Goal: Task Accomplishment & Management: Use online tool/utility

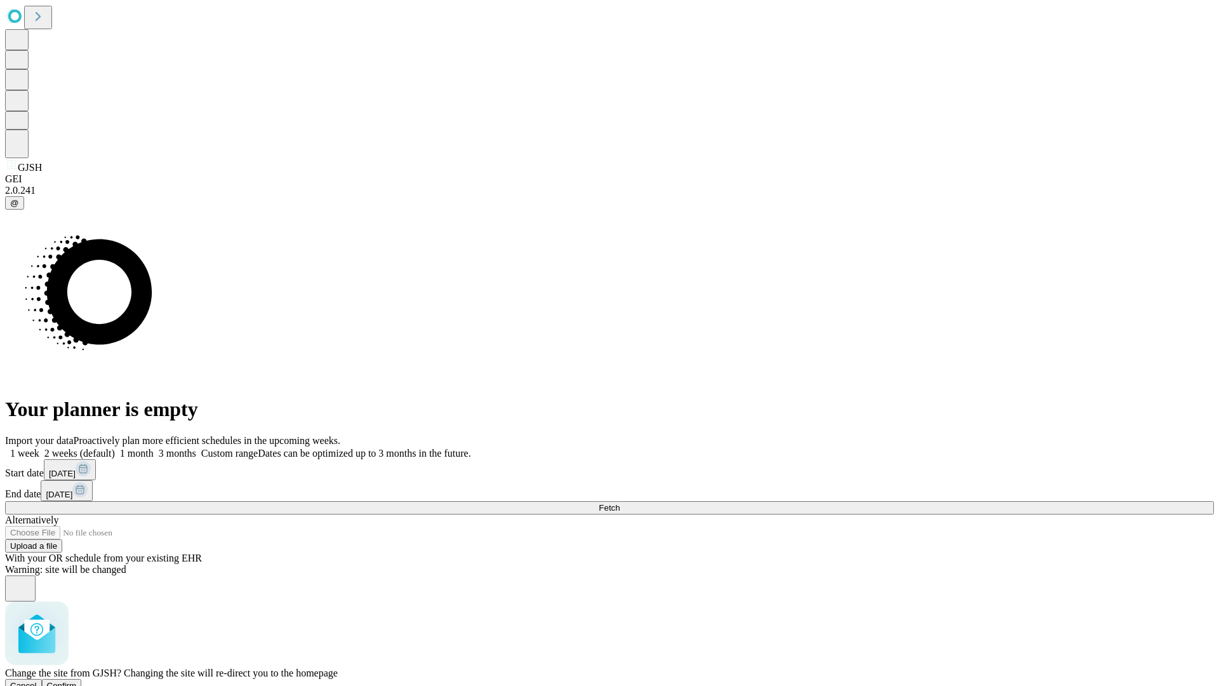
click at [77, 681] on span "Confirm" at bounding box center [62, 686] width 30 height 10
click at [115, 448] on label "2 weeks (default)" at bounding box center [77, 453] width 76 height 11
click at [620, 503] on span "Fetch" at bounding box center [609, 508] width 21 height 10
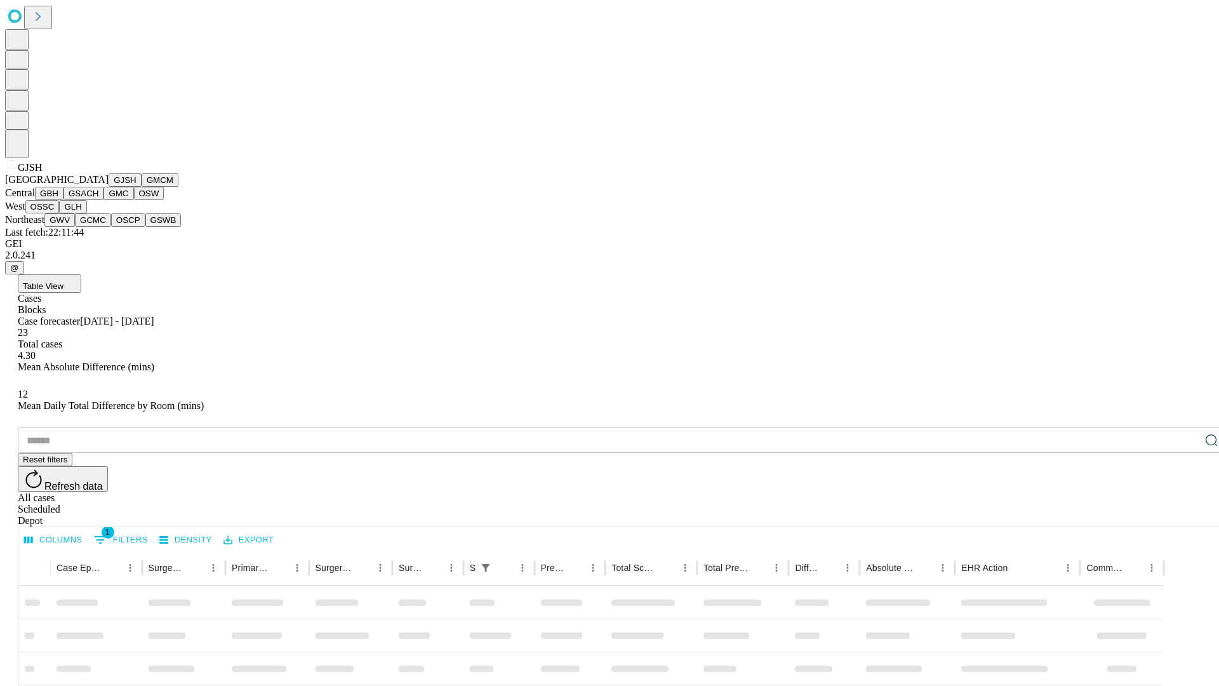
click at [142, 187] on button "GMCM" at bounding box center [160, 179] width 37 height 13
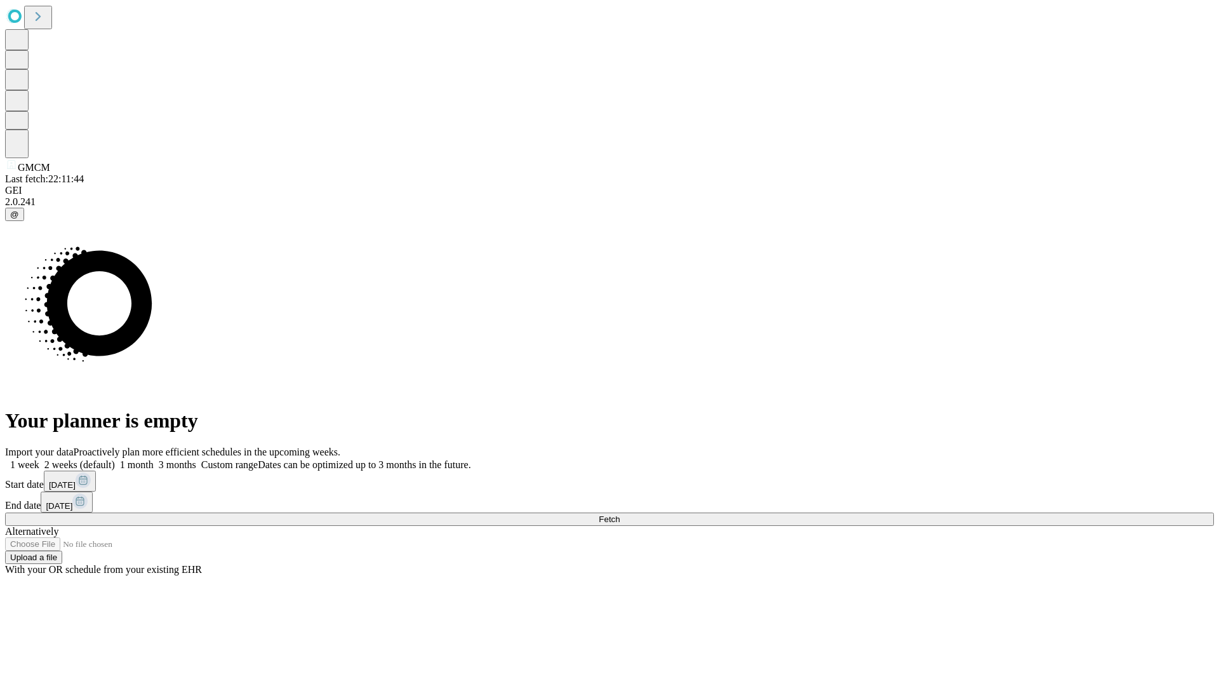
click at [115, 459] on label "2 weeks (default)" at bounding box center [77, 464] width 76 height 11
click at [620, 514] on span "Fetch" at bounding box center [609, 519] width 21 height 10
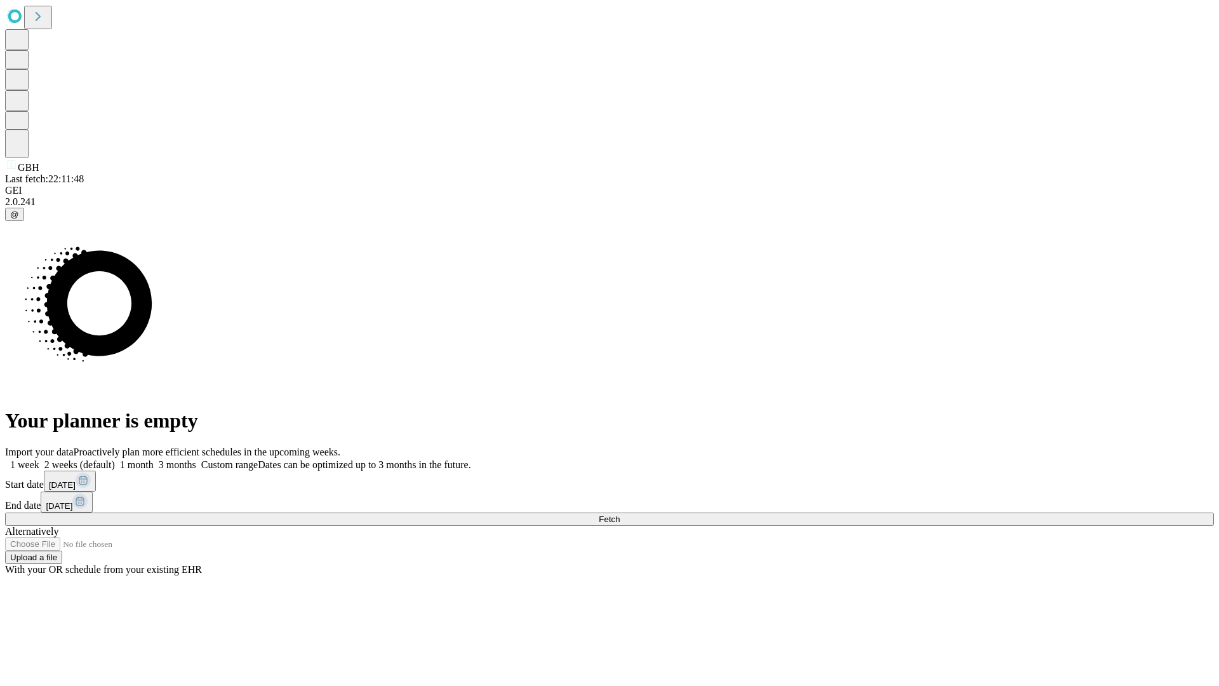
click at [115, 459] on label "2 weeks (default)" at bounding box center [77, 464] width 76 height 11
click at [620, 514] on span "Fetch" at bounding box center [609, 519] width 21 height 10
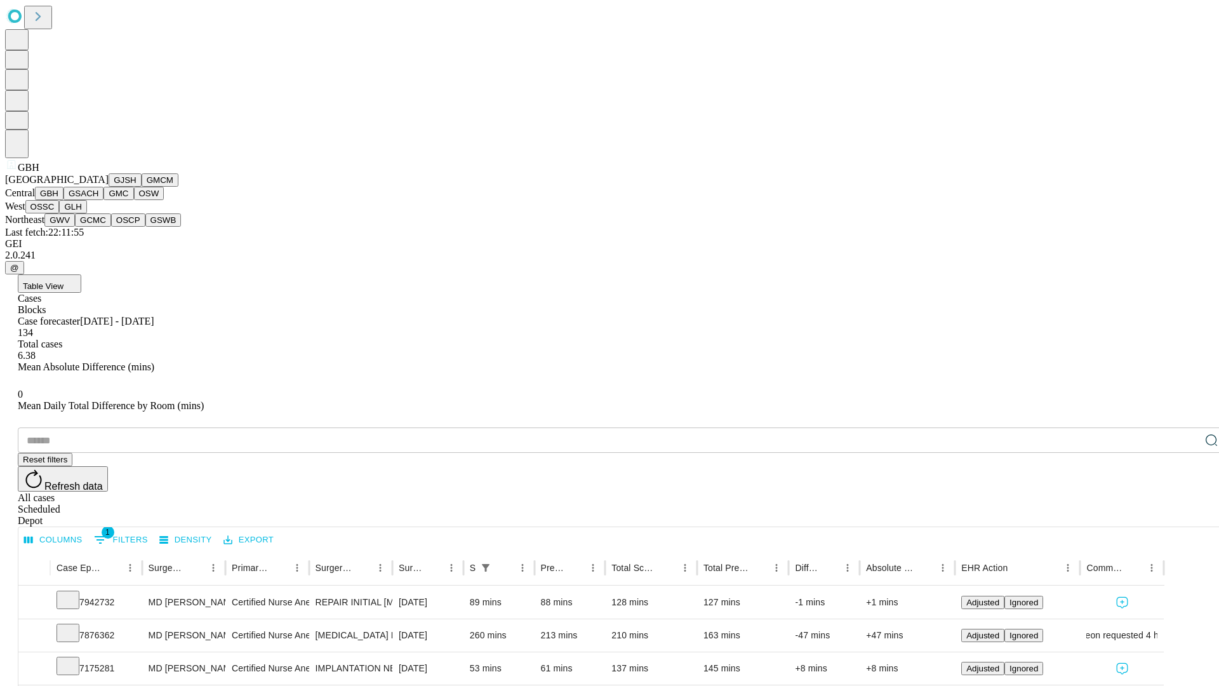
click at [98, 200] on button "GSACH" at bounding box center [83, 193] width 40 height 13
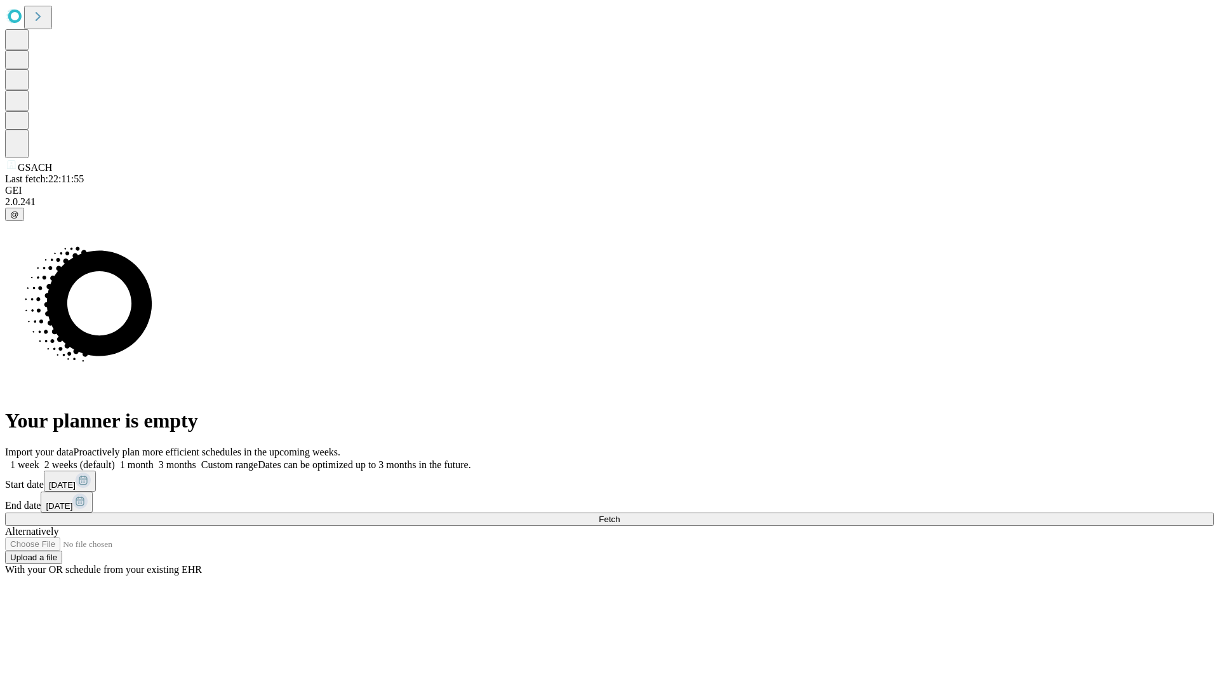
click at [115, 459] on label "2 weeks (default)" at bounding box center [77, 464] width 76 height 11
click at [620, 514] on span "Fetch" at bounding box center [609, 519] width 21 height 10
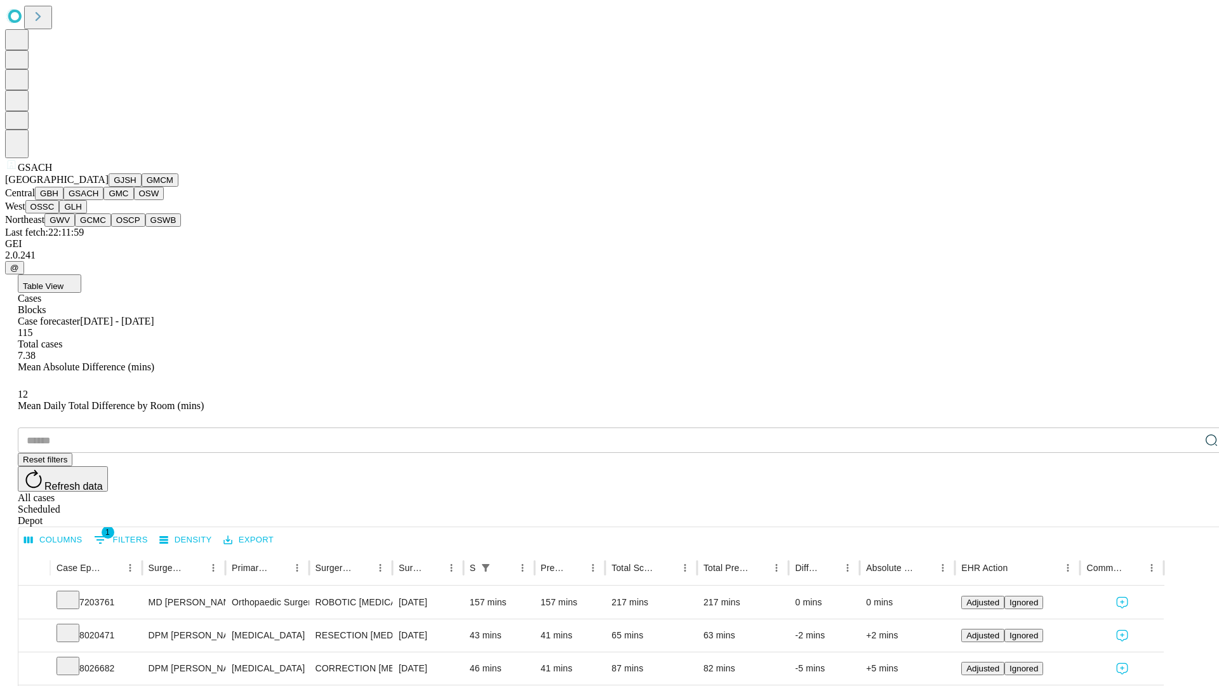
click at [103, 200] on button "GMC" at bounding box center [118, 193] width 30 height 13
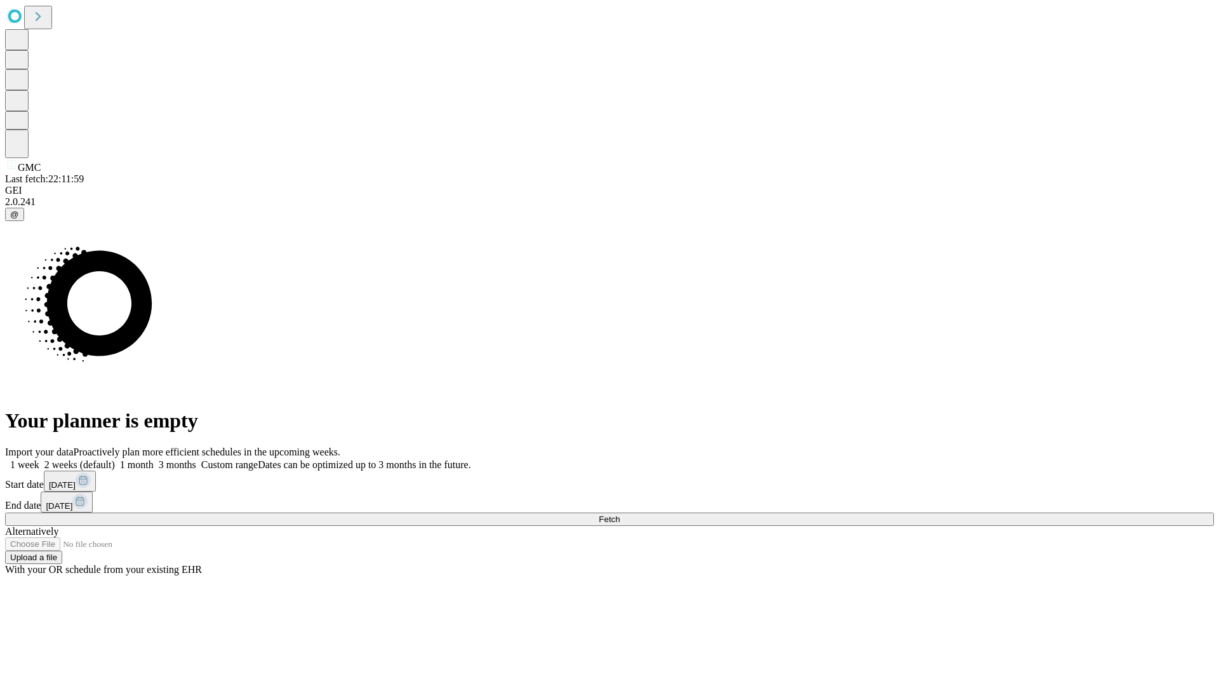
click at [115, 459] on label "2 weeks (default)" at bounding box center [77, 464] width 76 height 11
click at [620, 514] on span "Fetch" at bounding box center [609, 519] width 21 height 10
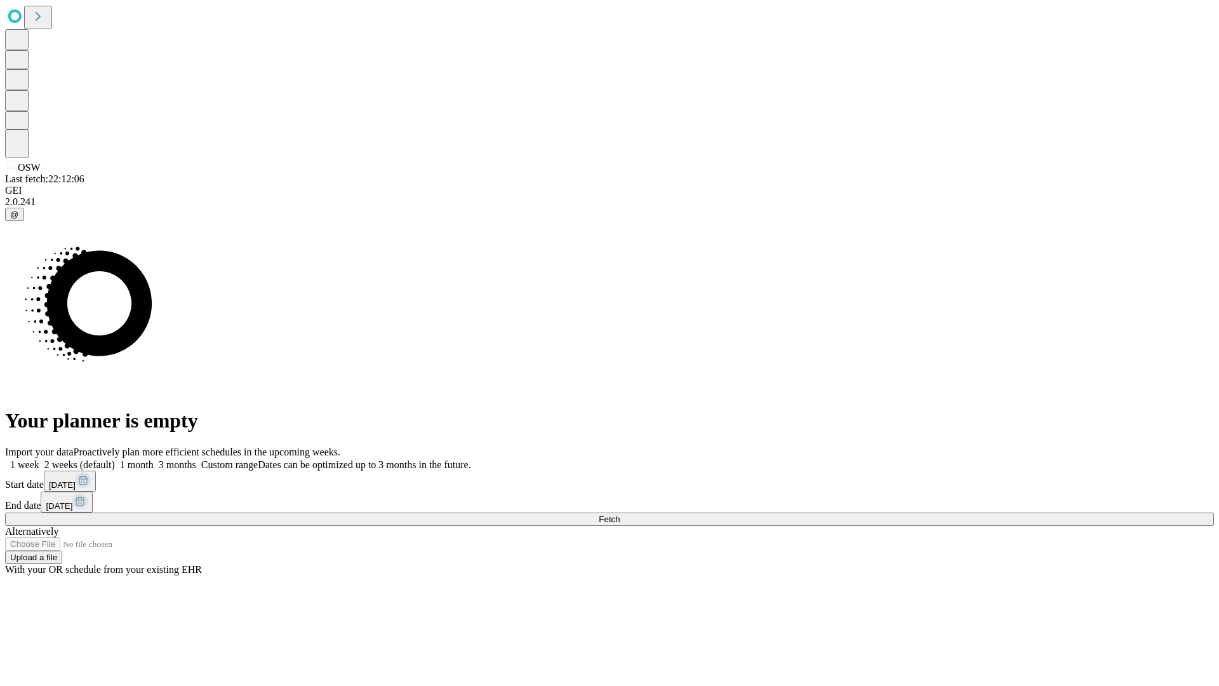
click at [620, 514] on span "Fetch" at bounding box center [609, 519] width 21 height 10
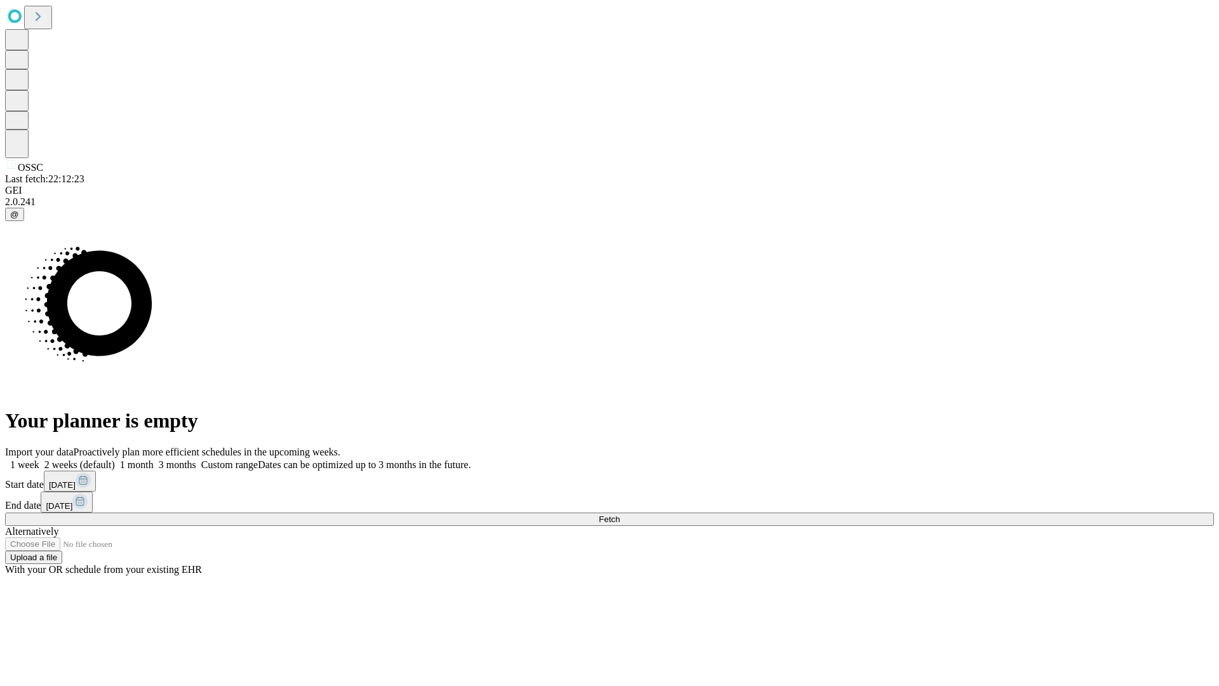
click at [115, 459] on label "2 weeks (default)" at bounding box center [77, 464] width 76 height 11
click at [620, 514] on span "Fetch" at bounding box center [609, 519] width 21 height 10
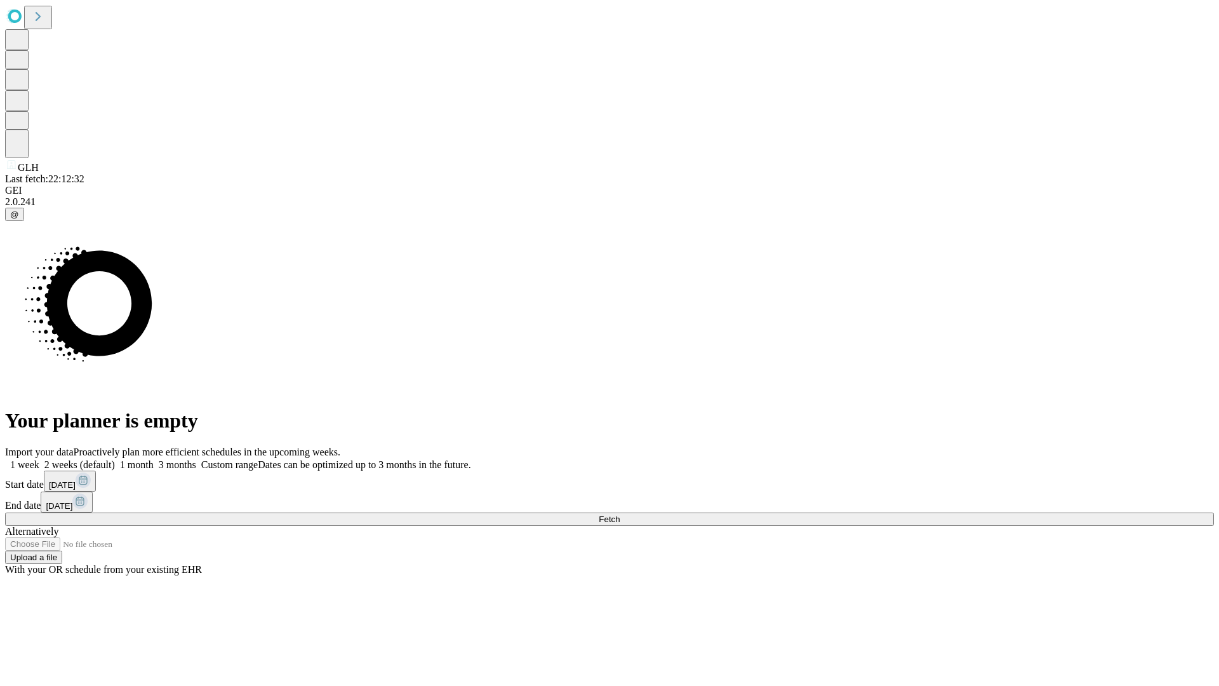
click at [115, 459] on label "2 weeks (default)" at bounding box center [77, 464] width 76 height 11
click at [620, 514] on span "Fetch" at bounding box center [609, 519] width 21 height 10
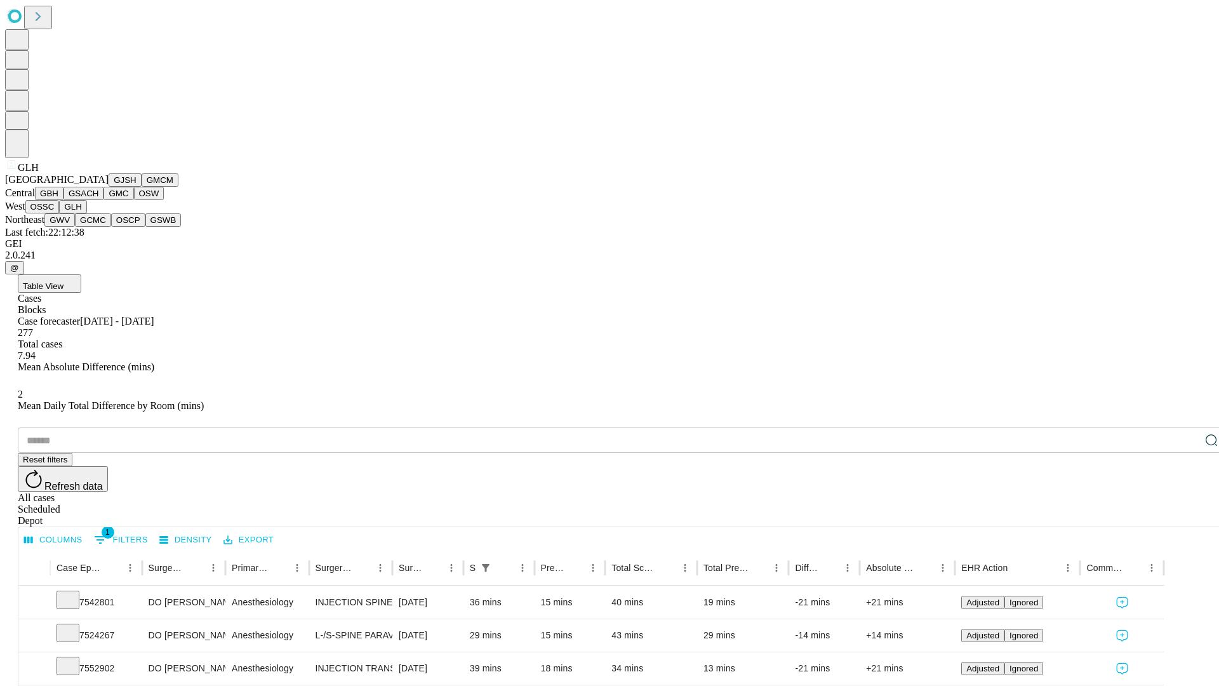
click at [75, 227] on button "GWV" at bounding box center [59, 219] width 30 height 13
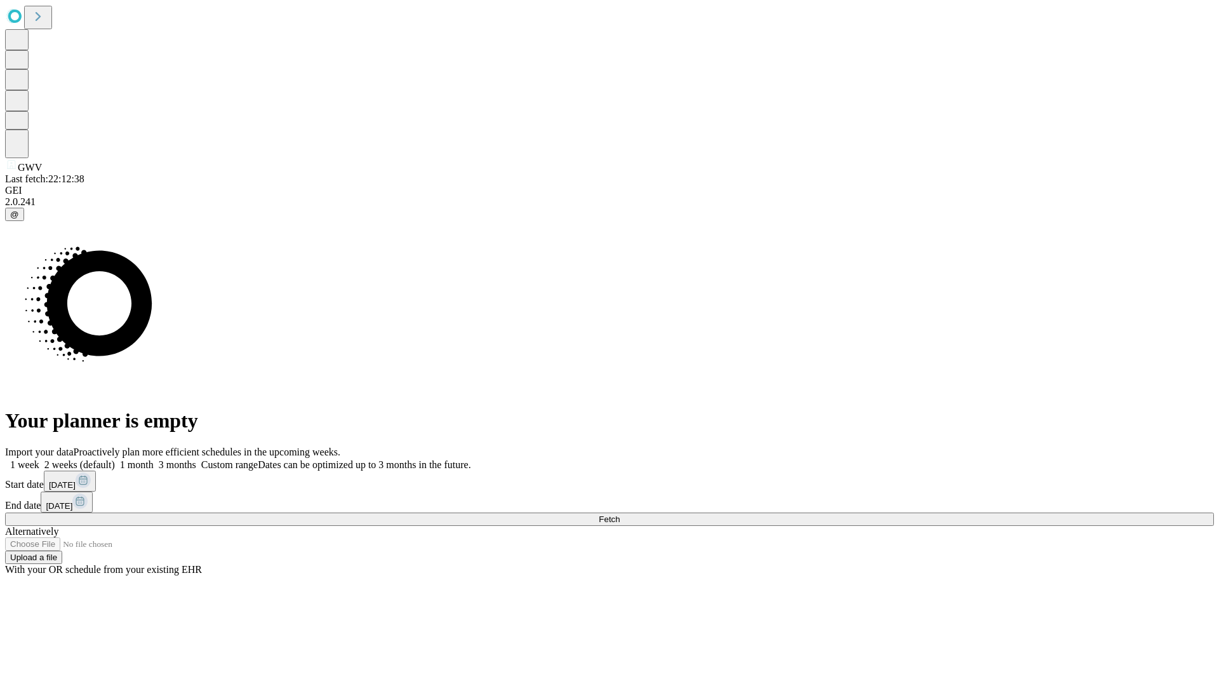
click at [115, 459] on label "2 weeks (default)" at bounding box center [77, 464] width 76 height 11
click at [620, 514] on span "Fetch" at bounding box center [609, 519] width 21 height 10
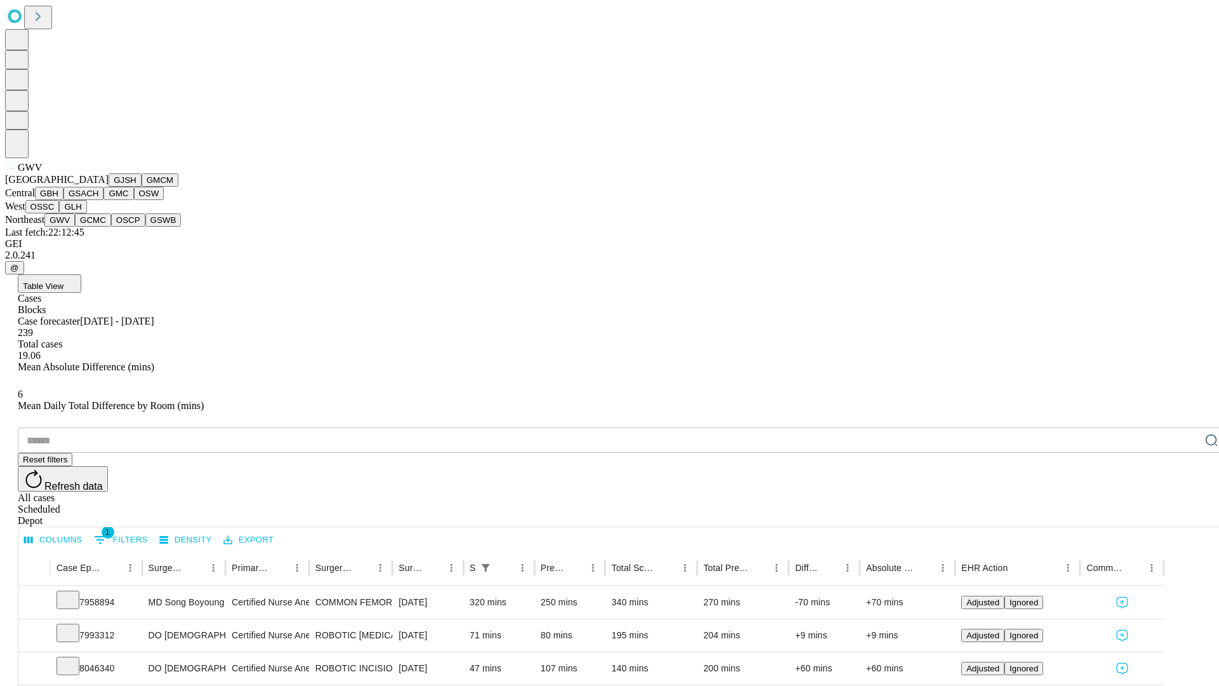
click at [98, 227] on button "GCMC" at bounding box center [93, 219] width 36 height 13
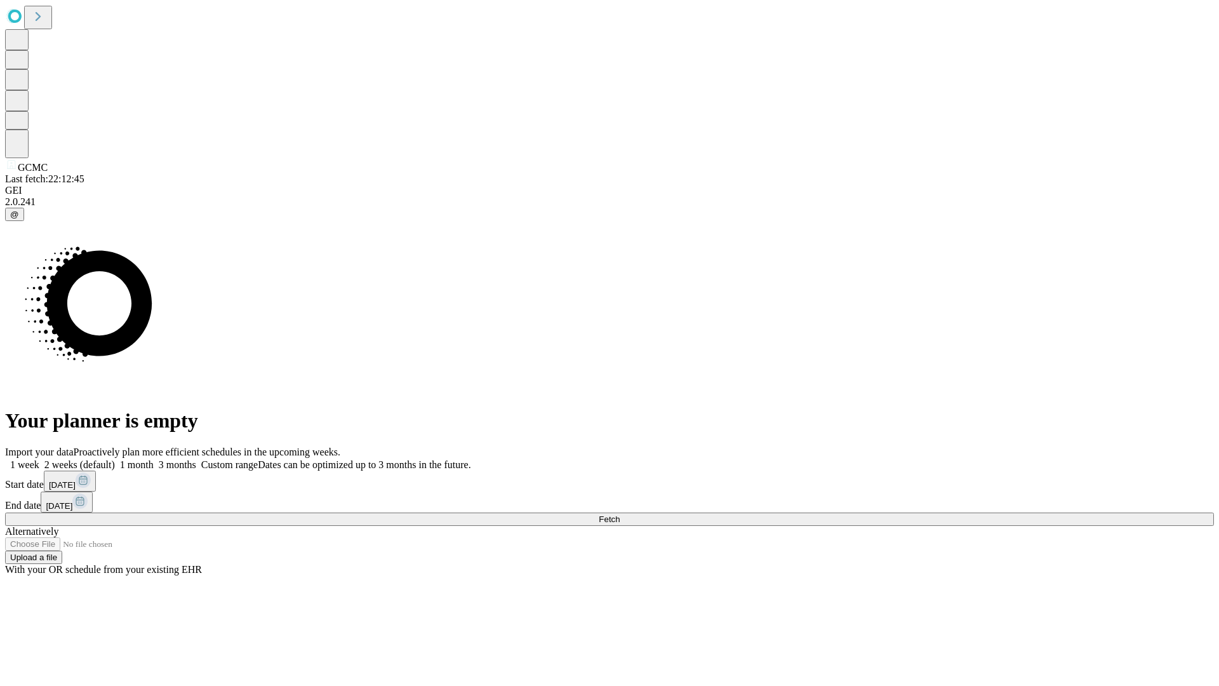
click at [620, 514] on span "Fetch" at bounding box center [609, 519] width 21 height 10
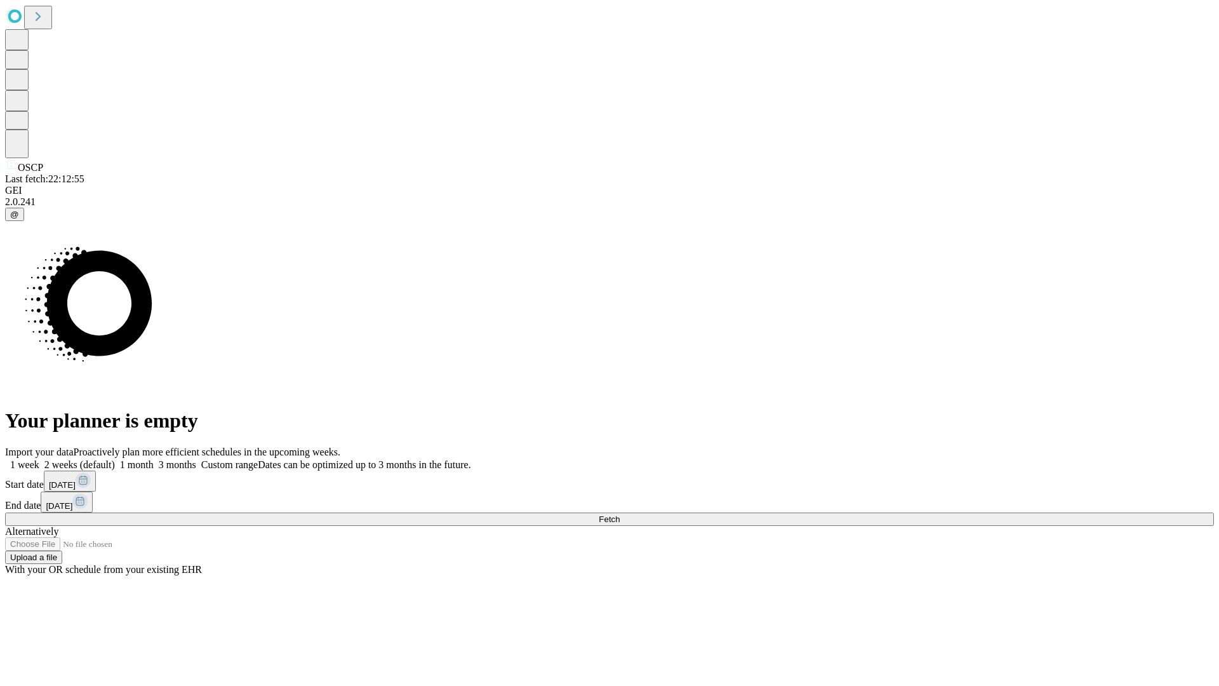
click at [115, 459] on label "2 weeks (default)" at bounding box center [77, 464] width 76 height 11
click at [620, 514] on span "Fetch" at bounding box center [609, 519] width 21 height 10
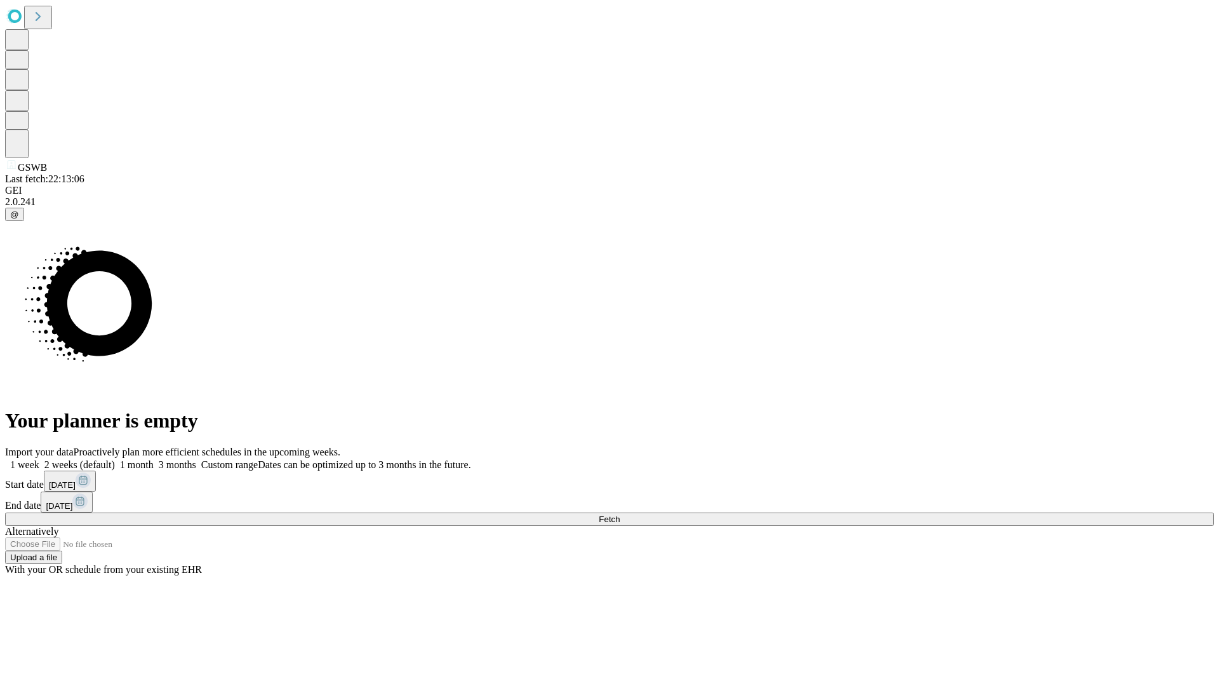
click at [115, 459] on label "2 weeks (default)" at bounding box center [77, 464] width 76 height 11
click at [620, 514] on span "Fetch" at bounding box center [609, 519] width 21 height 10
